Goal: Task Accomplishment & Management: Use online tool/utility

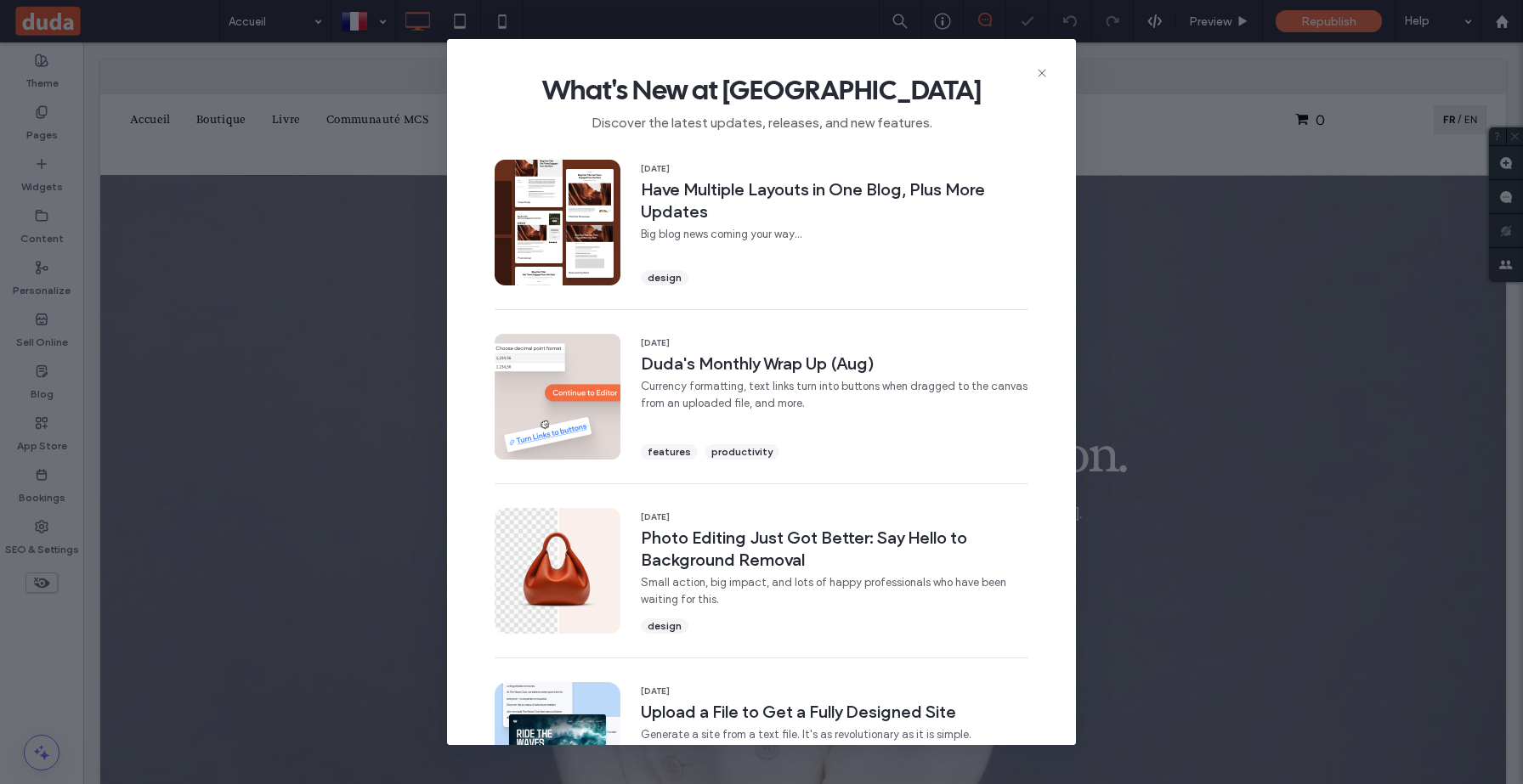
click at [1050, 75] on div "What's New at Duda Discover the latest updates, releases, and new features." at bounding box center [762, 96] width 629 height 113
click at [1041, 73] on use at bounding box center [1041, 74] width 8 height 8
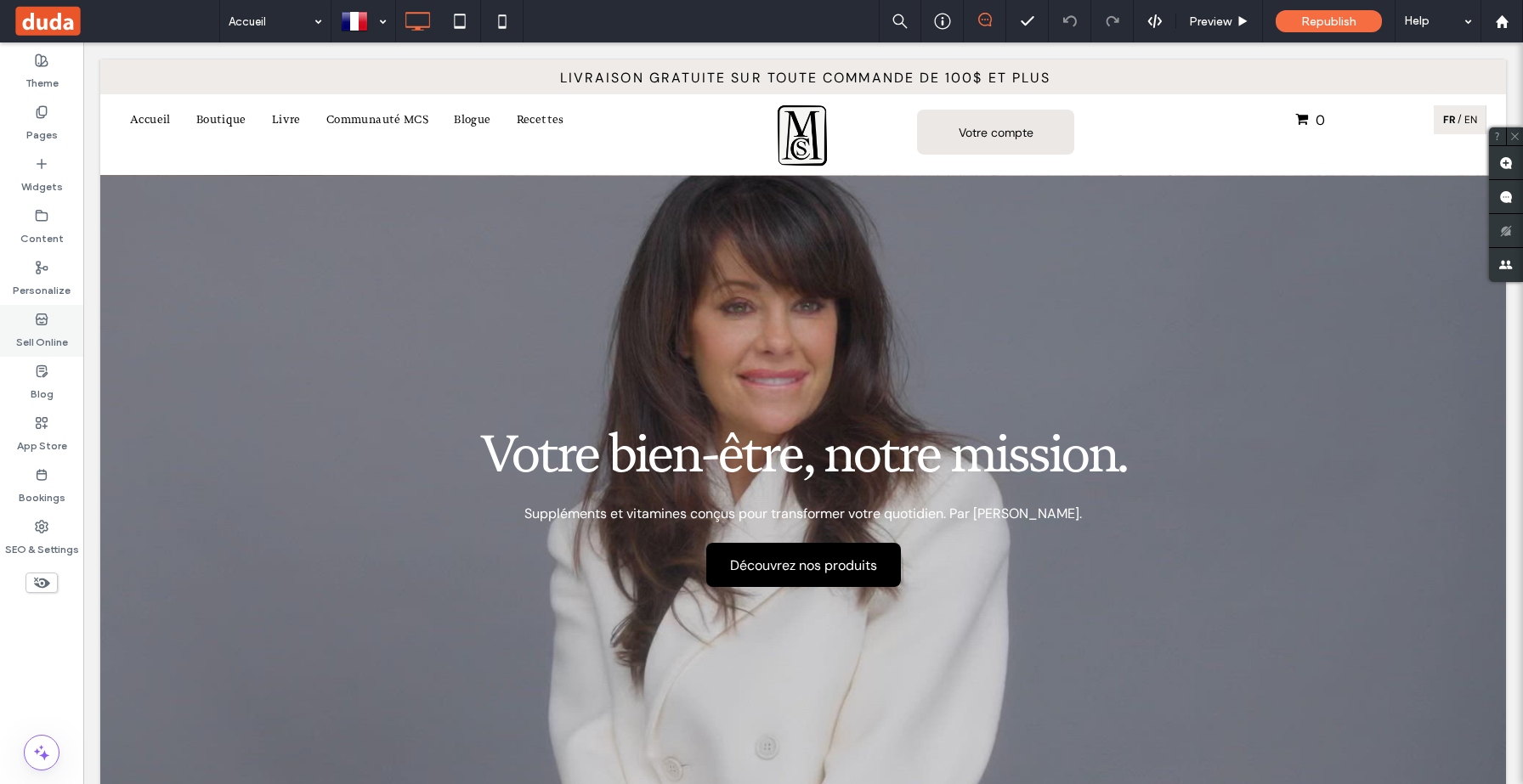
click at [46, 339] on label "Sell Online" at bounding box center [42, 338] width 52 height 24
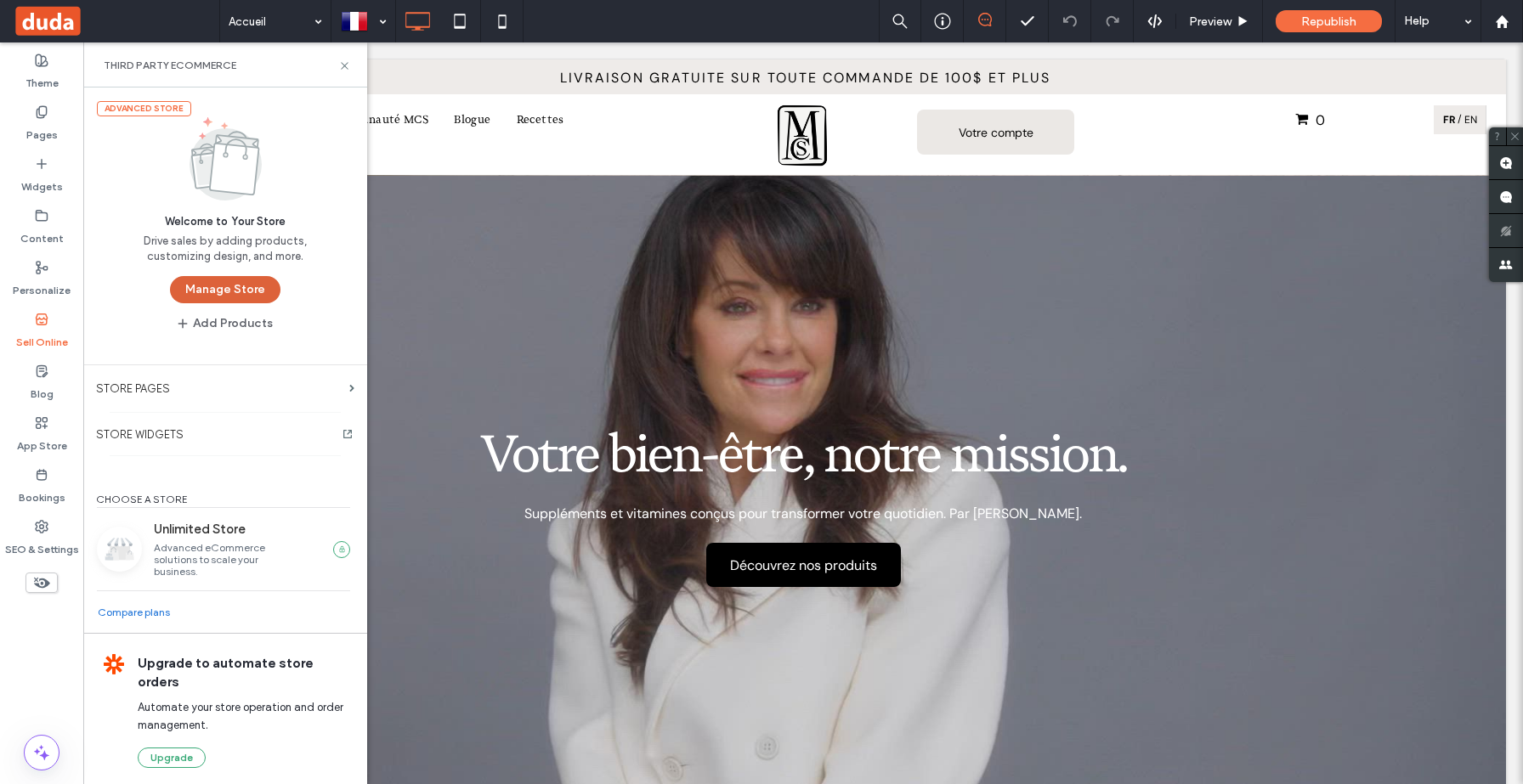
click at [256, 293] on button "Manage Store" at bounding box center [225, 289] width 110 height 27
